Goal: Task Accomplishment & Management: Use online tool/utility

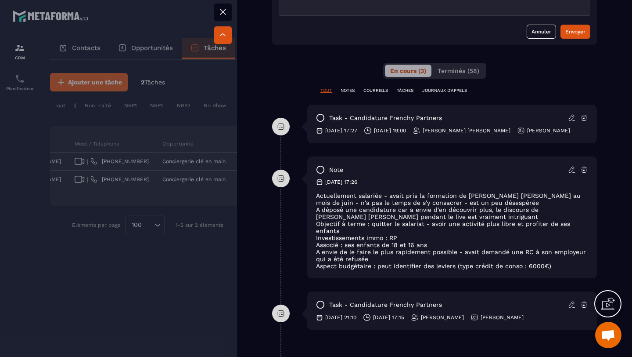
scroll to position [487, 0]
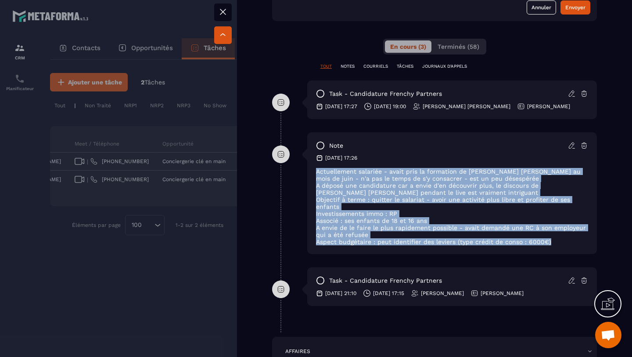
drag, startPoint x: 550, startPoint y: 235, endPoint x: 313, endPoint y: 164, distance: 246.9
click at [313, 164] on div "note [DATE] 17:26 Actuellement salariée - avait pris la formation de [PERSON_NA…" at bounding box center [452, 193] width 290 height 122
copy div "Actuellement salariée - avait pris la formation de [PERSON_NAME] [PERSON_NAME] …"
click at [371, 182] on p "A déposé une candidature car a envie d'en découvrir plus, le discours de [PERSO…" at bounding box center [452, 189] width 272 height 14
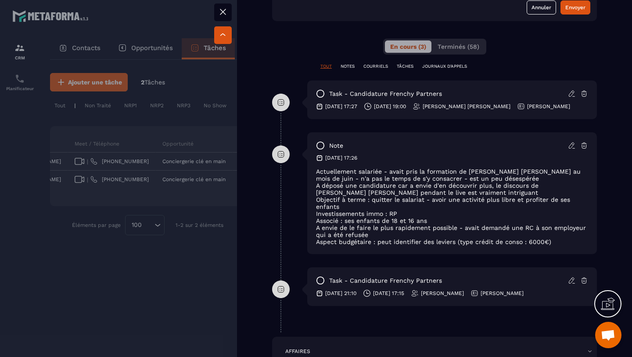
click at [173, 183] on div at bounding box center [316, 178] width 632 height 357
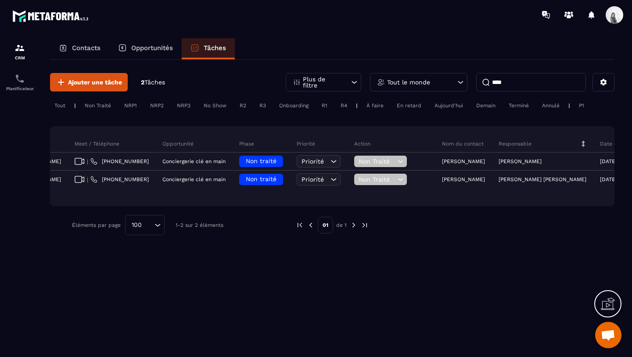
click at [519, 82] on input "****" at bounding box center [532, 82] width 110 height 18
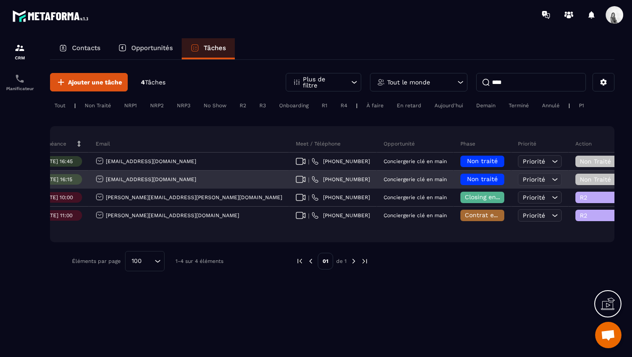
scroll to position [0, 334]
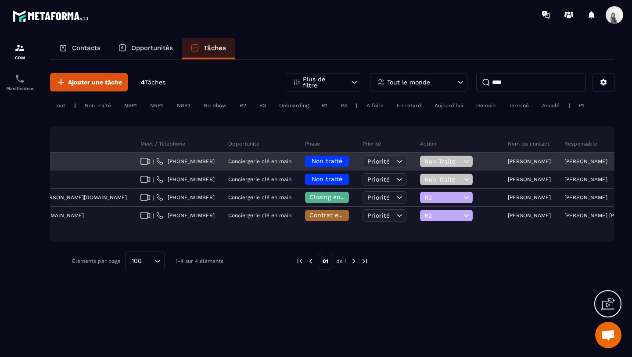
type input "****"
click at [565, 163] on p "[PERSON_NAME]" at bounding box center [586, 161] width 43 height 6
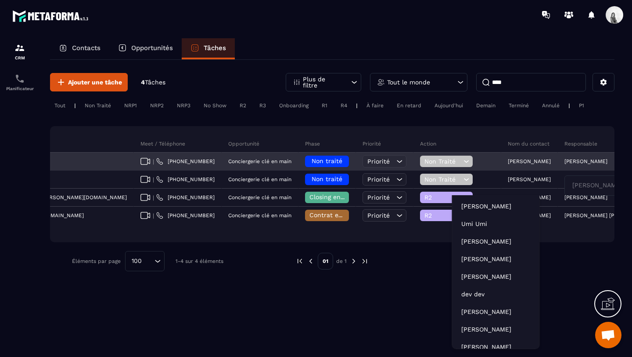
click at [508, 163] on p "[PERSON_NAME]" at bounding box center [529, 161] width 43 height 6
